Goal: Transaction & Acquisition: Purchase product/service

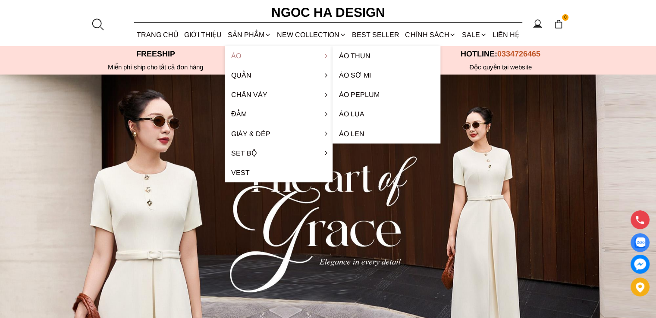
click at [238, 54] on link "Áo" at bounding box center [279, 55] width 108 height 19
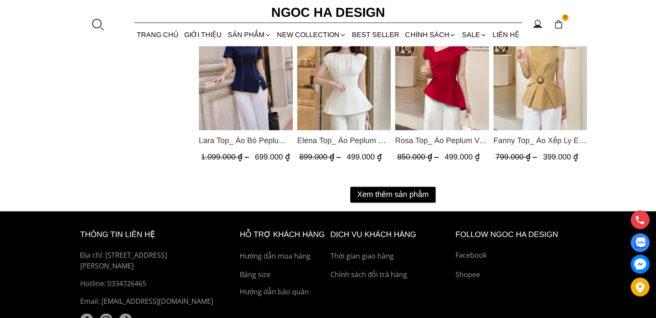
scroll to position [1165, 0]
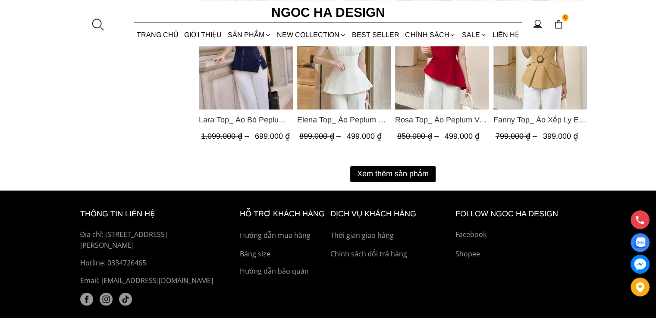
click at [389, 173] on button "Xem thêm sản phẩm" at bounding box center [392, 174] width 85 height 16
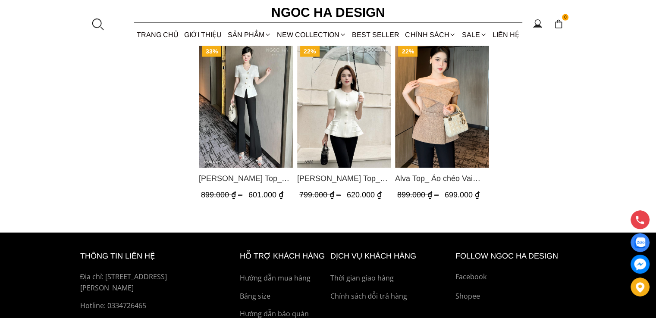
scroll to position [2028, 0]
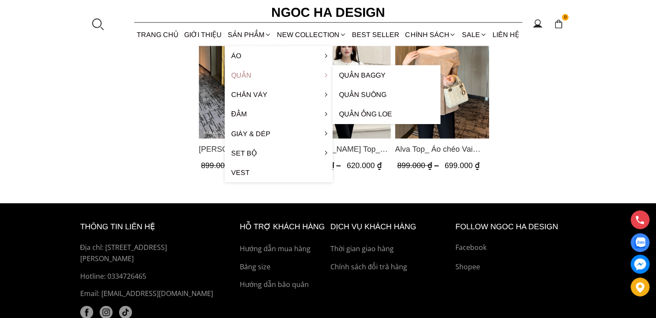
click at [251, 74] on link "Quần" at bounding box center [279, 75] width 108 height 19
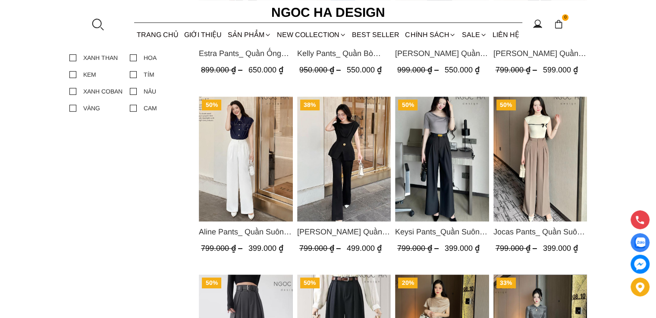
scroll to position [388, 0]
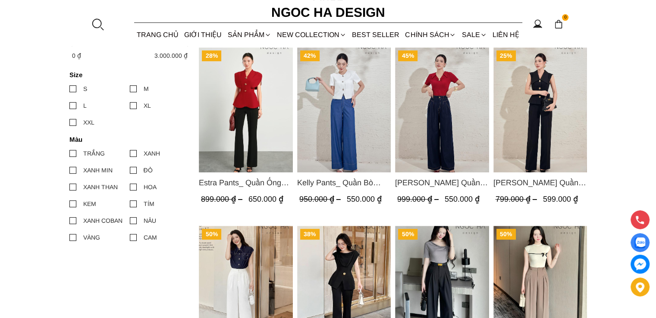
click at [342, 183] on span "Kelly Pants_ Quần Bò Suông Màu Xanh Q066" at bounding box center [344, 183] width 94 height 12
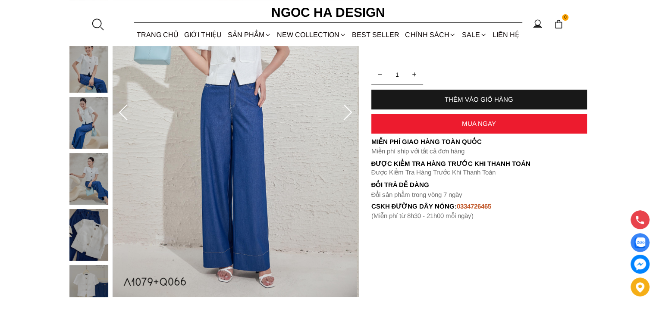
scroll to position [129, 0]
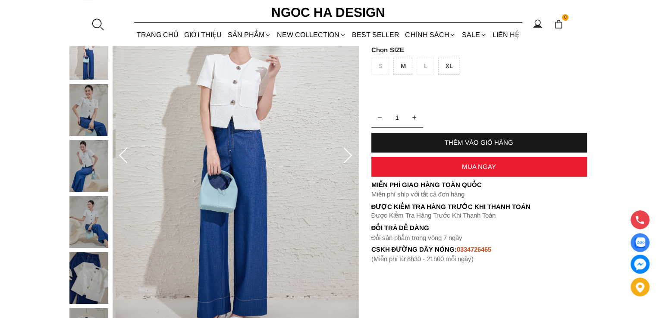
click at [351, 158] on icon at bounding box center [347, 156] width 17 height 17
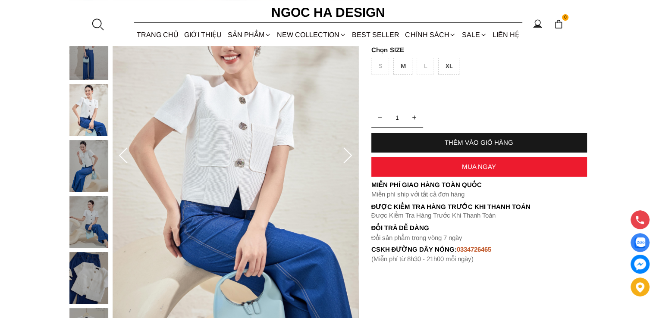
click at [351, 158] on icon at bounding box center [347, 156] width 17 height 17
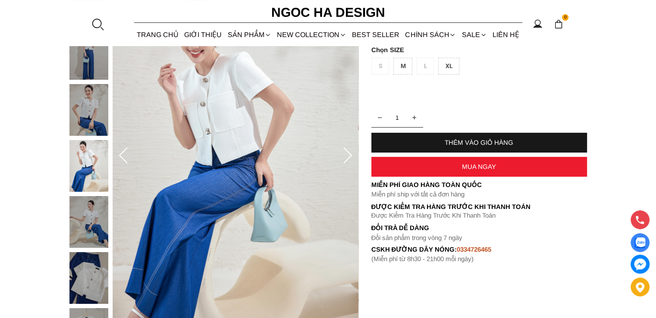
click at [351, 158] on icon at bounding box center [347, 156] width 17 height 17
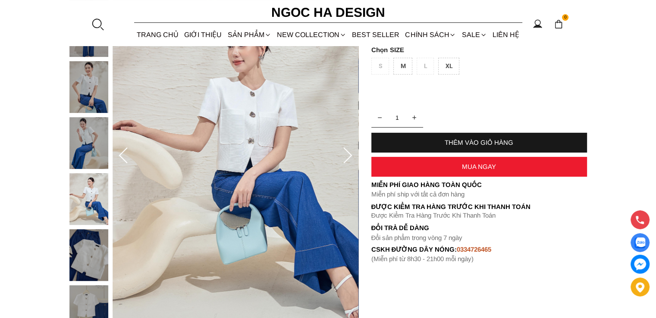
click at [351, 158] on icon at bounding box center [347, 156] width 17 height 17
